Goal: Task Accomplishment & Management: Use online tool/utility

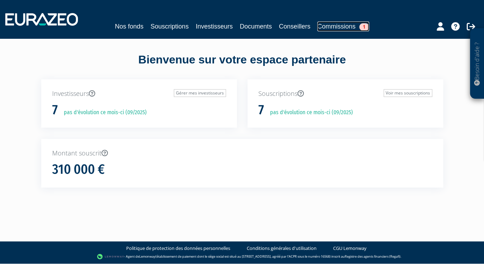
click at [333, 26] on link "Commissions 1" at bounding box center [343, 26] width 52 height 10
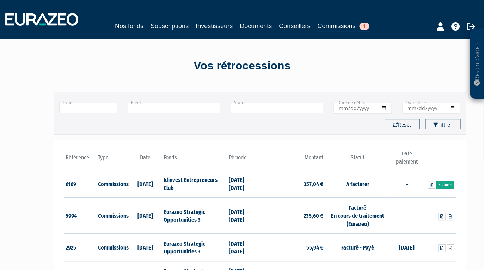
click at [443, 182] on link "Facturer" at bounding box center [445, 185] width 18 height 8
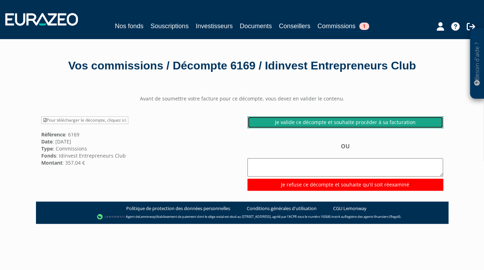
click at [327, 123] on link "Je valide ce décompte et souhaite procéder à sa facturation" at bounding box center [345, 122] width 196 height 12
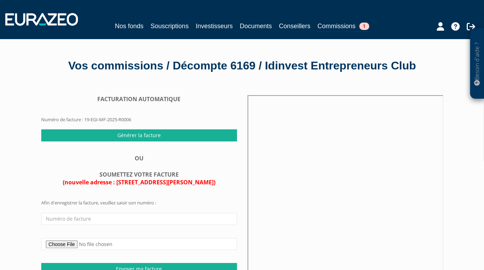
scroll to position [37, 0]
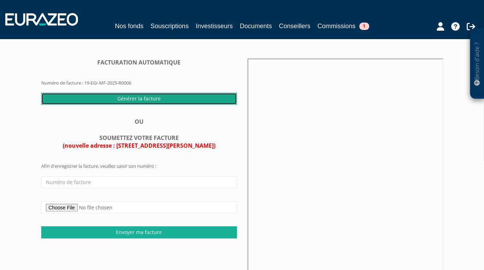
click at [146, 96] on input "Générer la facture" at bounding box center [139, 99] width 196 height 12
